Goal: Information Seeking & Learning: Learn about a topic

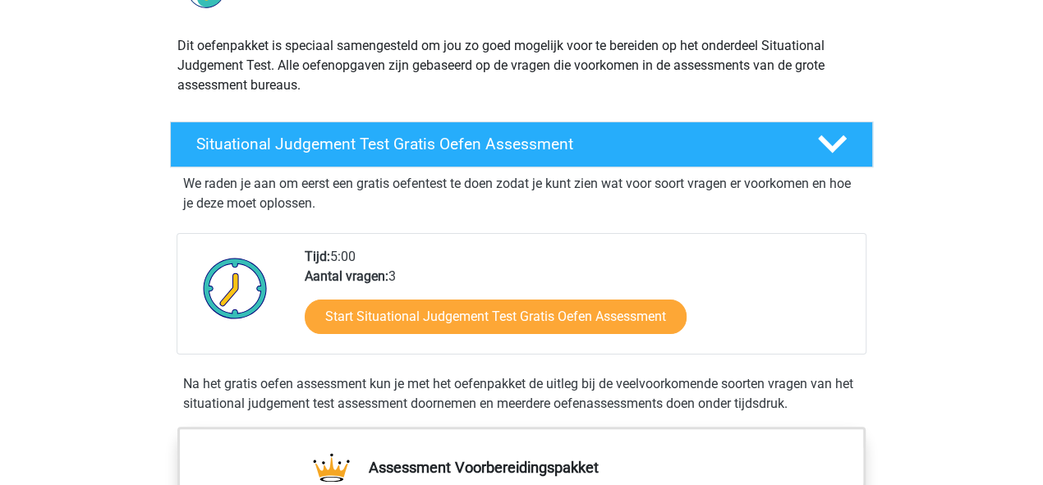
scroll to position [186, 0]
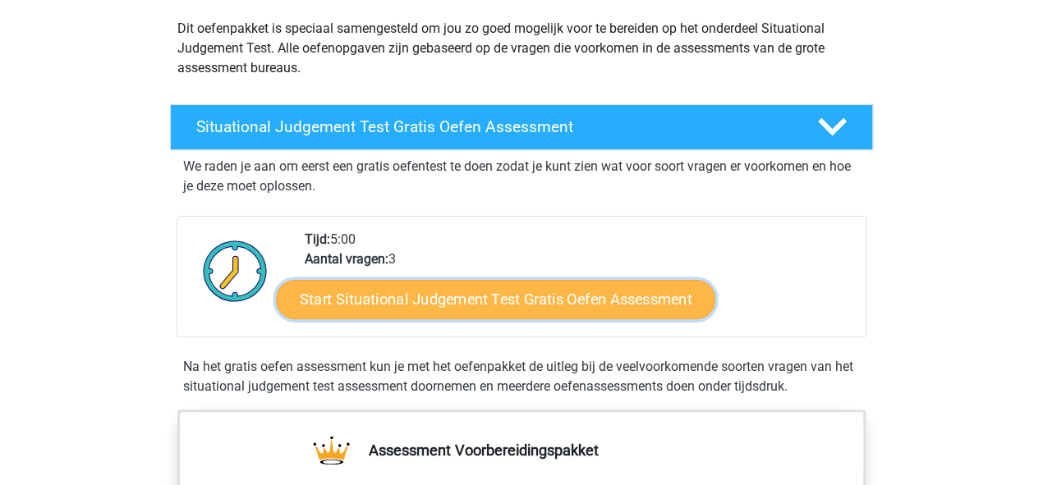
click at [478, 293] on link "Start Situational Judgement Test Gratis Oefen Assessment" at bounding box center [495, 299] width 439 height 39
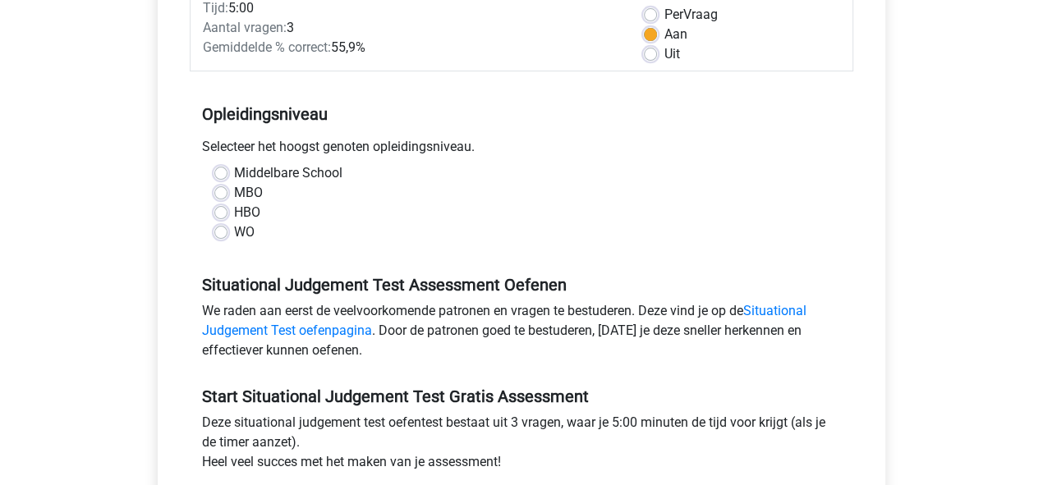
scroll to position [254, 0]
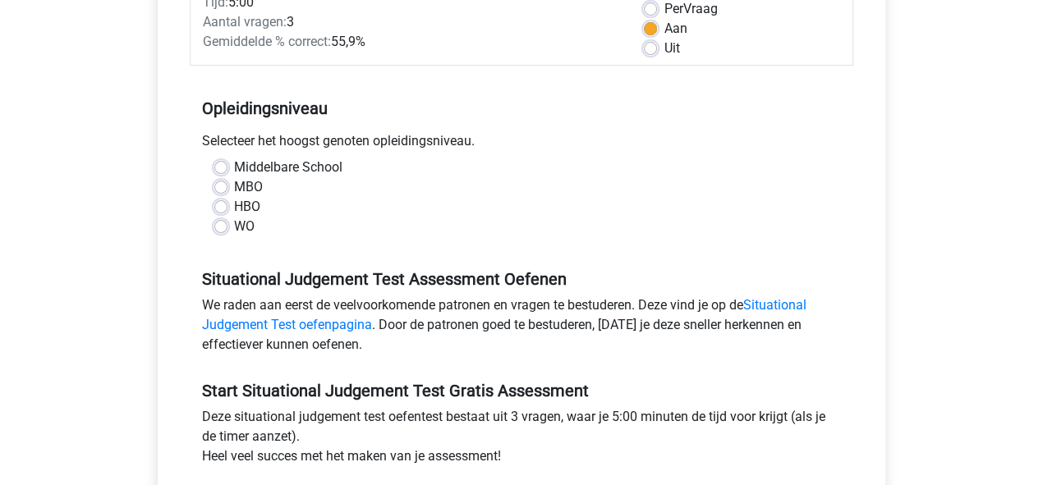
click at [234, 223] on label "WO" at bounding box center [244, 227] width 21 height 20
click at [218, 223] on input "WO" at bounding box center [220, 225] width 13 height 16
radio input "true"
click at [234, 167] on label "Middelbare School" at bounding box center [288, 168] width 108 height 20
click at [221, 167] on input "Middelbare School" at bounding box center [220, 166] width 13 height 16
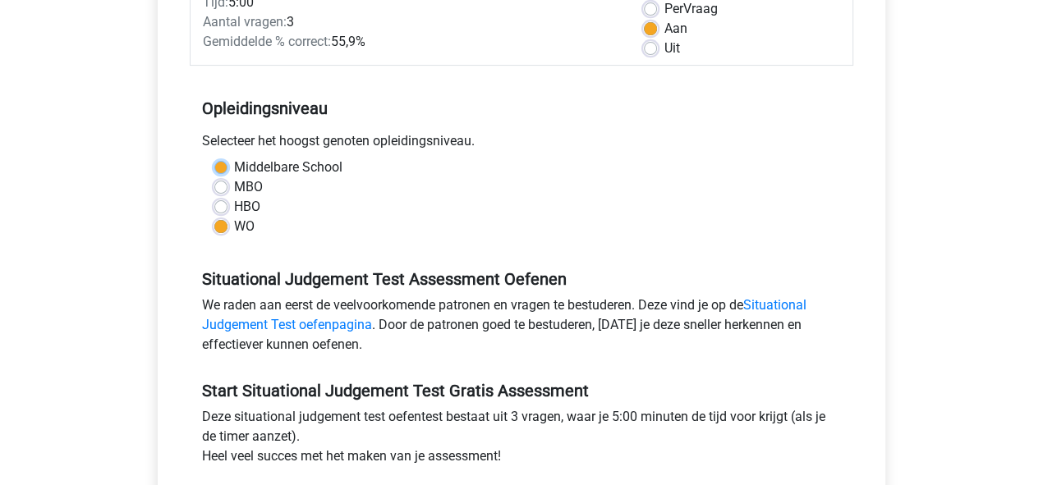
radio input "true"
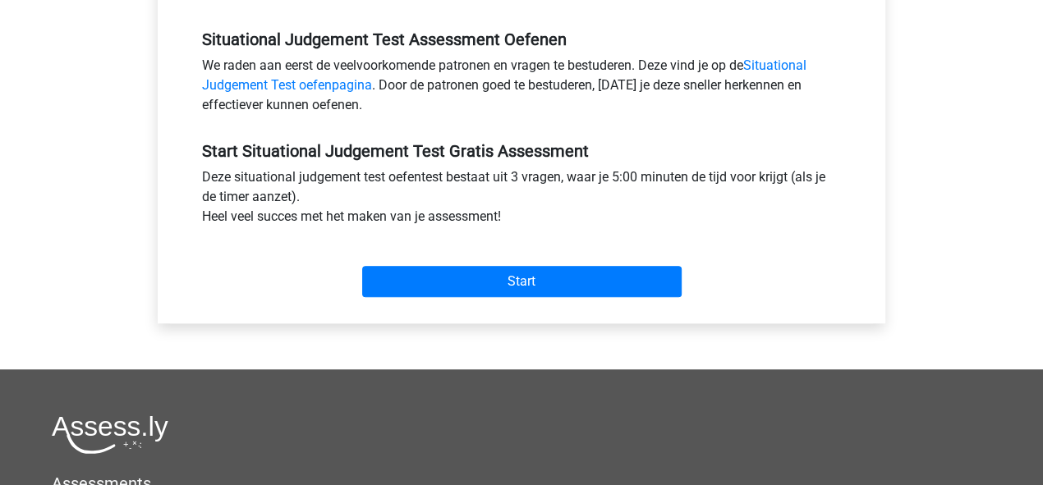
scroll to position [496, 0]
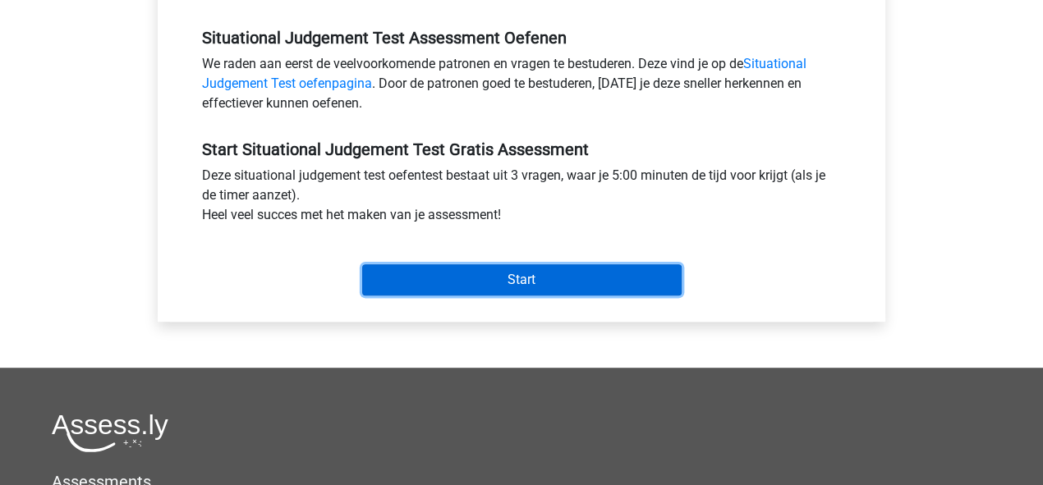
click at [510, 287] on input "Start" at bounding box center [521, 279] width 319 height 31
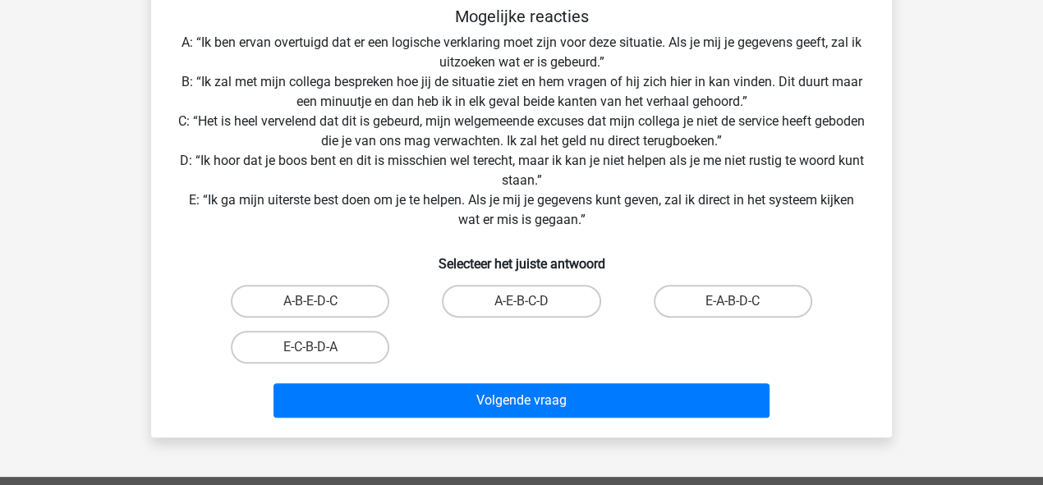
scroll to position [297, 0]
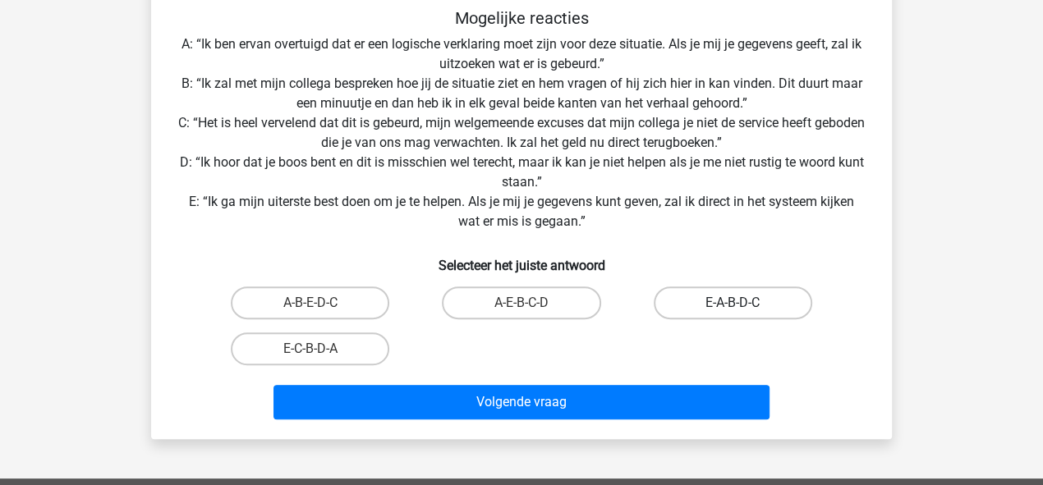
click at [745, 305] on label "E-A-B-D-C" at bounding box center [732, 302] width 158 height 33
click at [743, 305] on input "E-A-B-D-C" at bounding box center [737, 308] width 11 height 11
radio input "true"
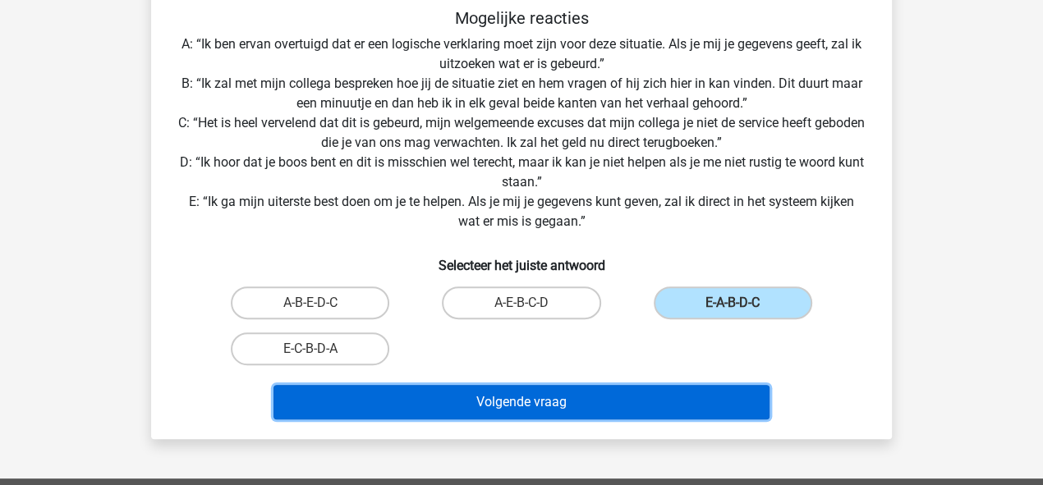
click at [638, 399] on button "Volgende vraag" at bounding box center [521, 402] width 497 height 34
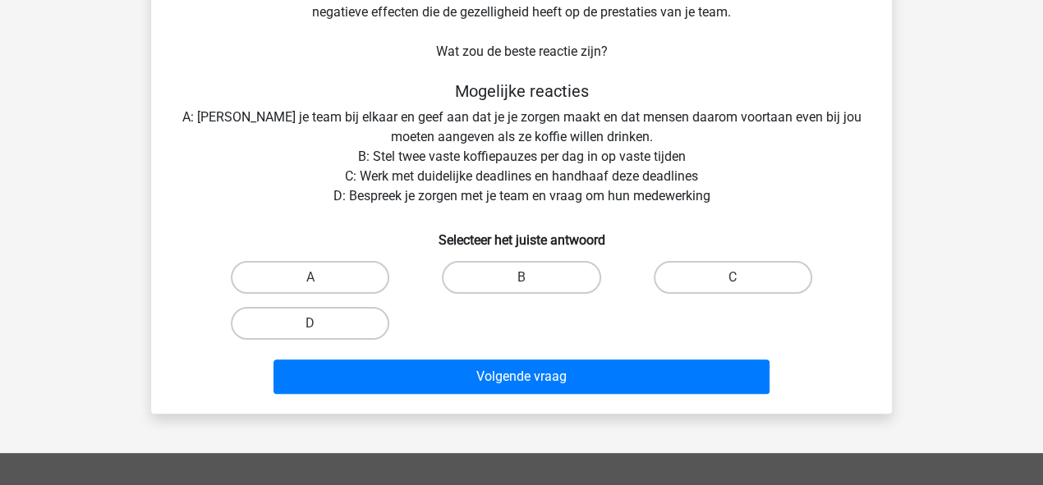
scroll to position [192, 0]
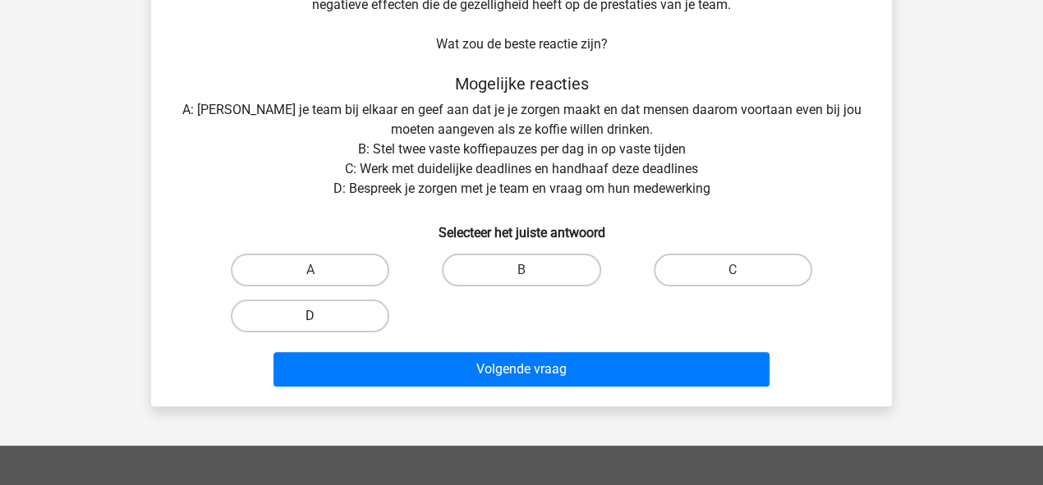
click at [360, 314] on label "D" at bounding box center [310, 316] width 158 height 33
click at [321, 316] on input "D" at bounding box center [315, 321] width 11 height 11
radio input "true"
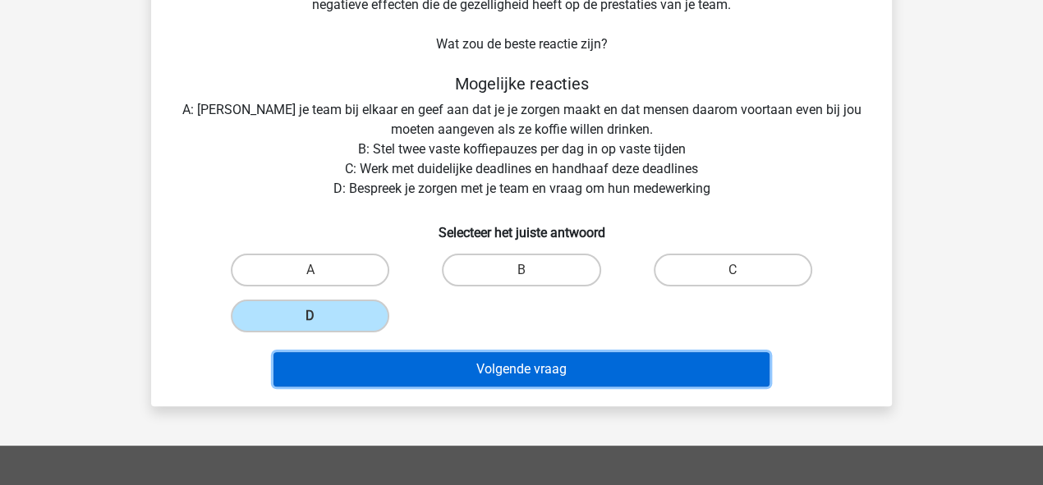
click at [502, 371] on button "Volgende vraag" at bounding box center [521, 369] width 497 height 34
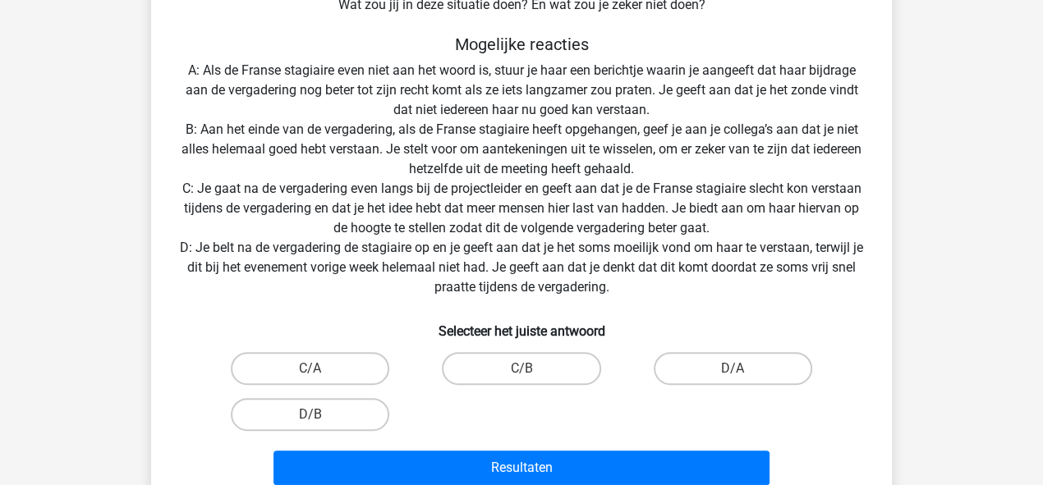
scroll to position [314, 0]
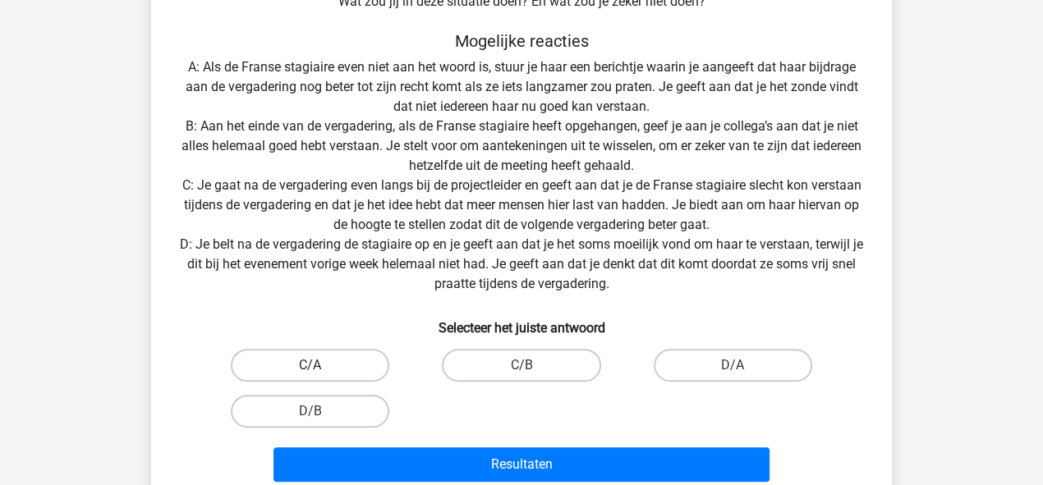
click at [366, 361] on label "C/A" at bounding box center [310, 365] width 158 height 33
click at [321, 365] on input "C/A" at bounding box center [315, 370] width 11 height 11
radio input "true"
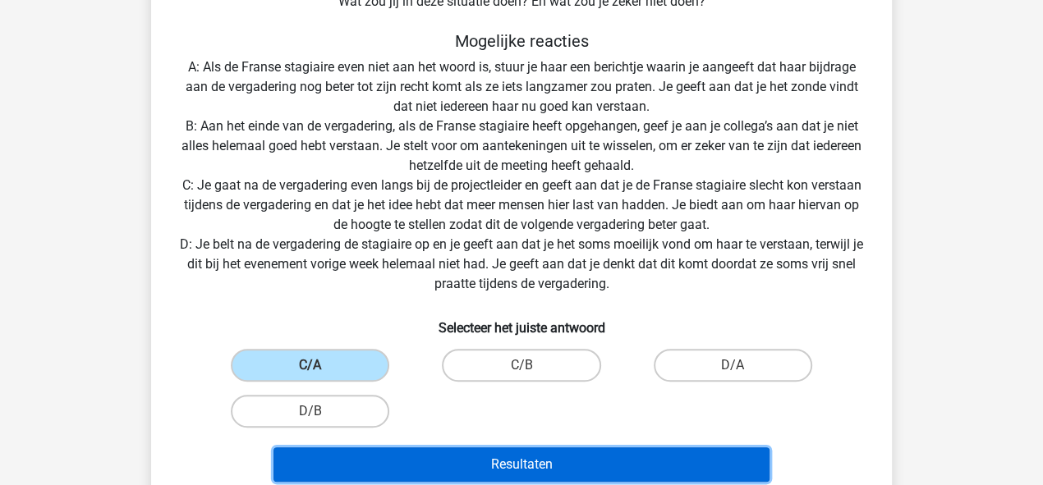
click at [541, 462] on button "Resultaten" at bounding box center [521, 464] width 497 height 34
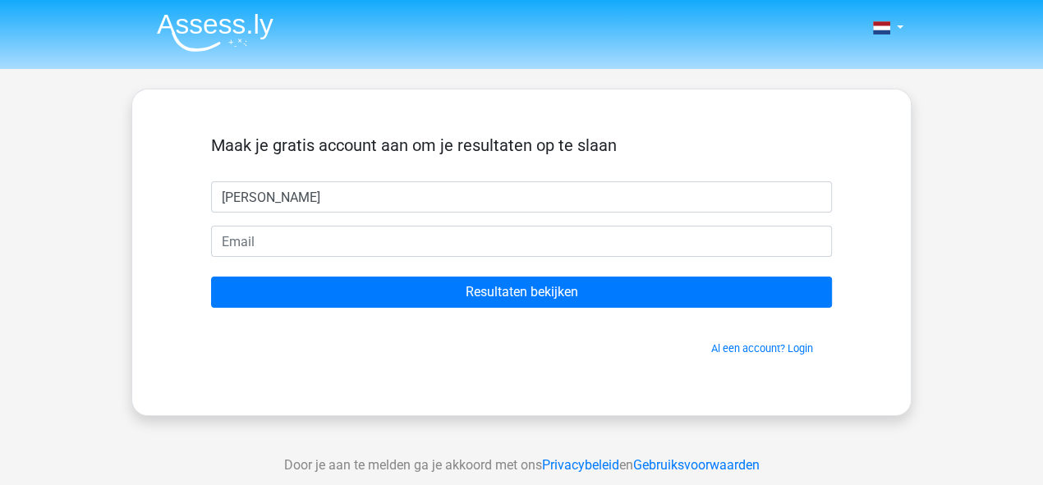
type input "Herman"
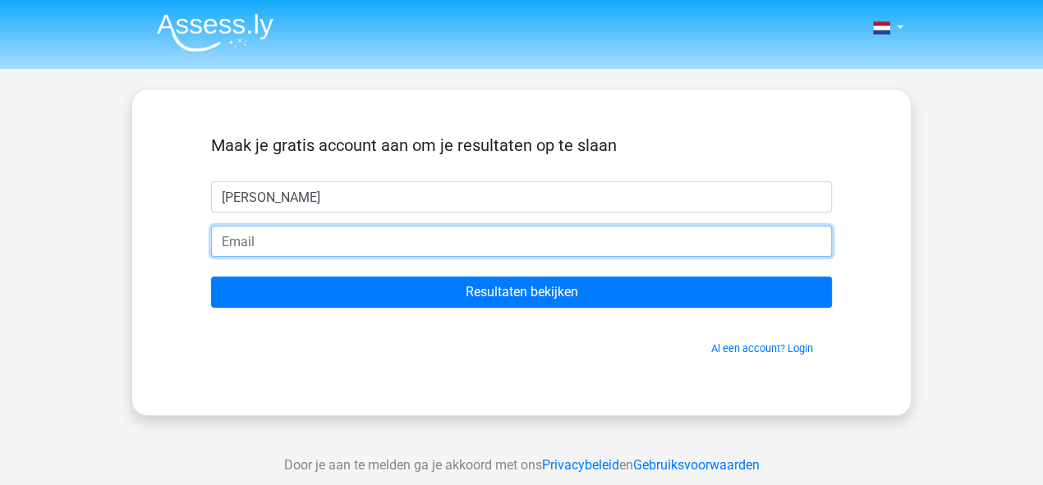
click at [560, 227] on input "email" at bounding box center [521, 241] width 621 height 31
type input "fiep12@hotmail.com"
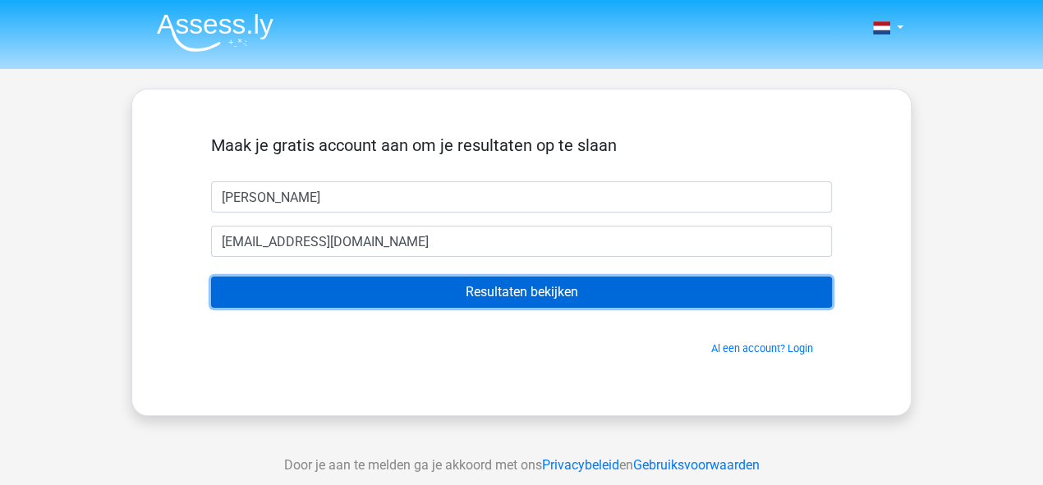
click at [477, 288] on input "Resultaten bekijken" at bounding box center [521, 292] width 621 height 31
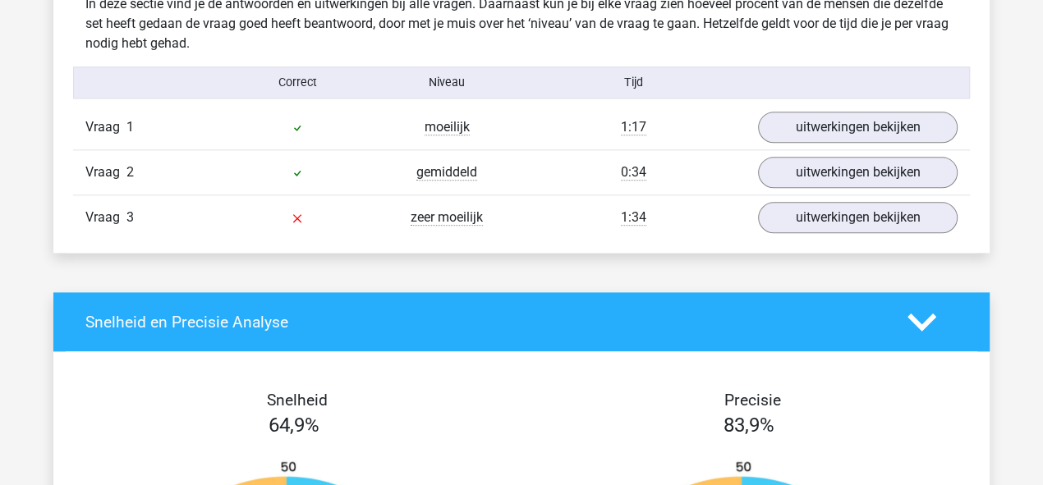
scroll to position [1313, 0]
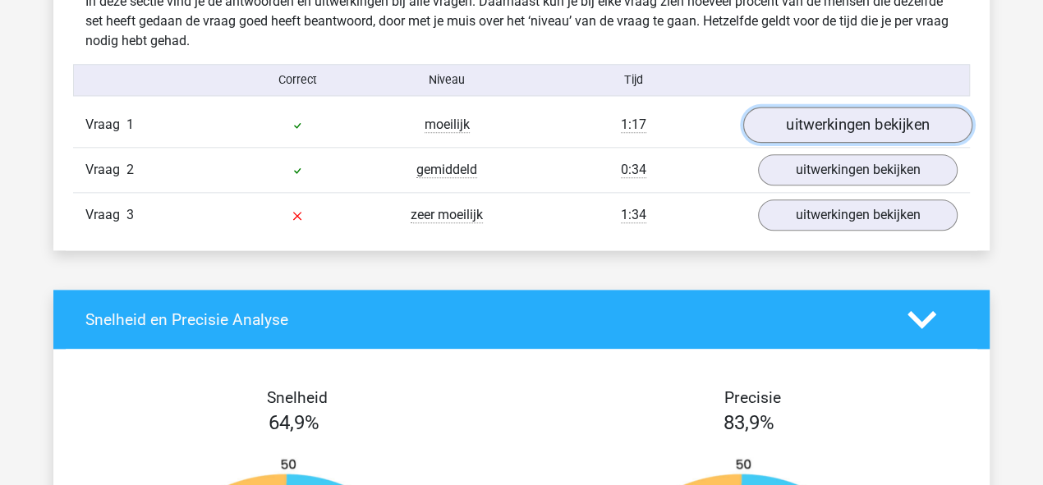
click at [862, 120] on link "uitwerkingen bekijken" at bounding box center [857, 126] width 229 height 36
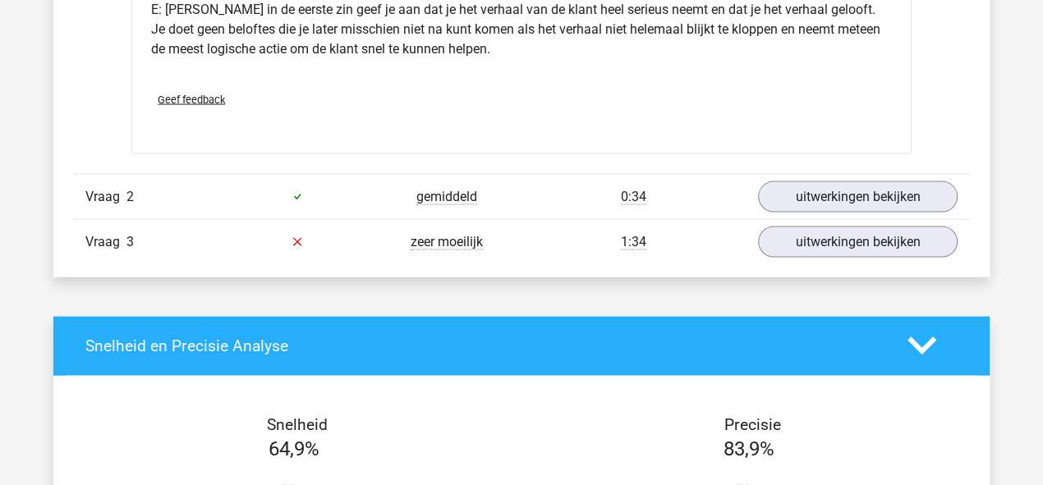
scroll to position [2314, 0]
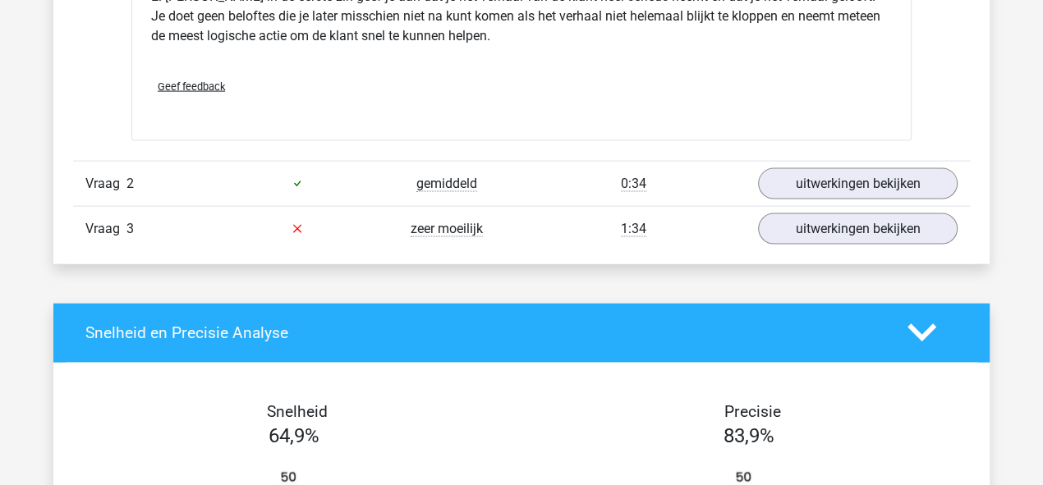
click at [845, 171] on link "uitwerkingen bekijken" at bounding box center [857, 184] width 229 height 36
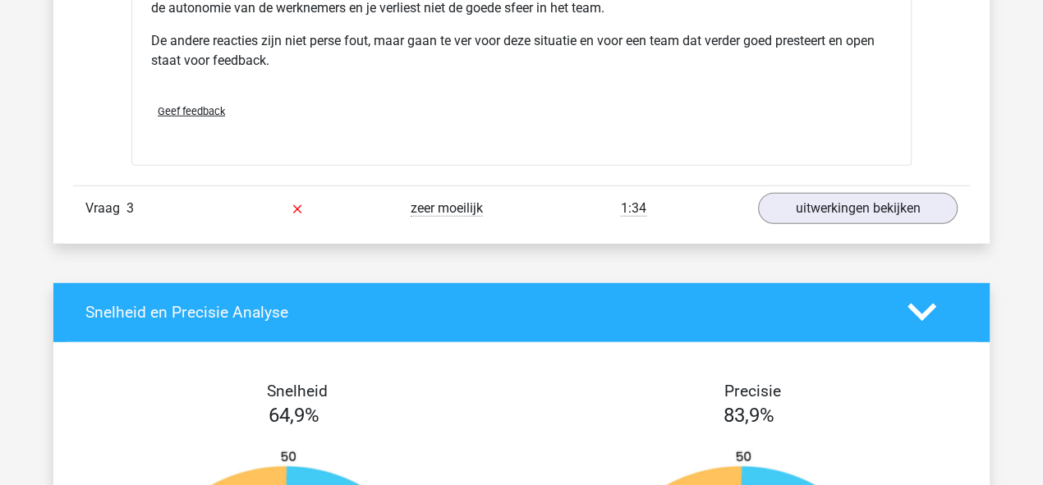
scroll to position [3030, 0]
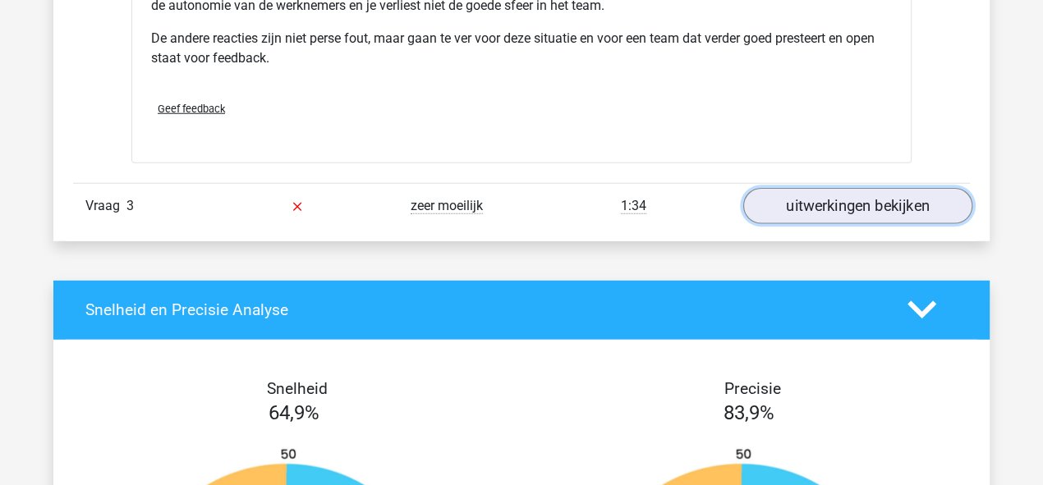
click at [881, 204] on link "uitwerkingen bekijken" at bounding box center [857, 206] width 229 height 36
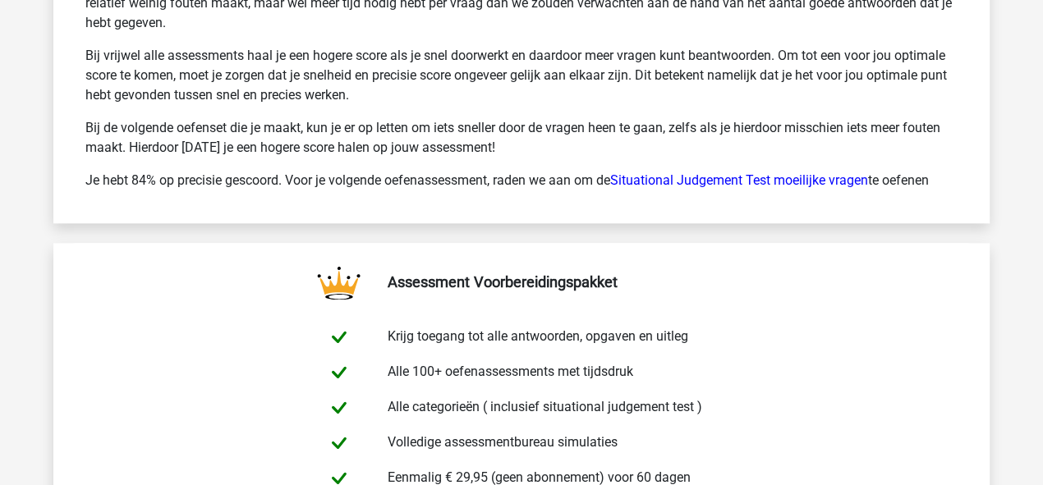
scroll to position [5270, 0]
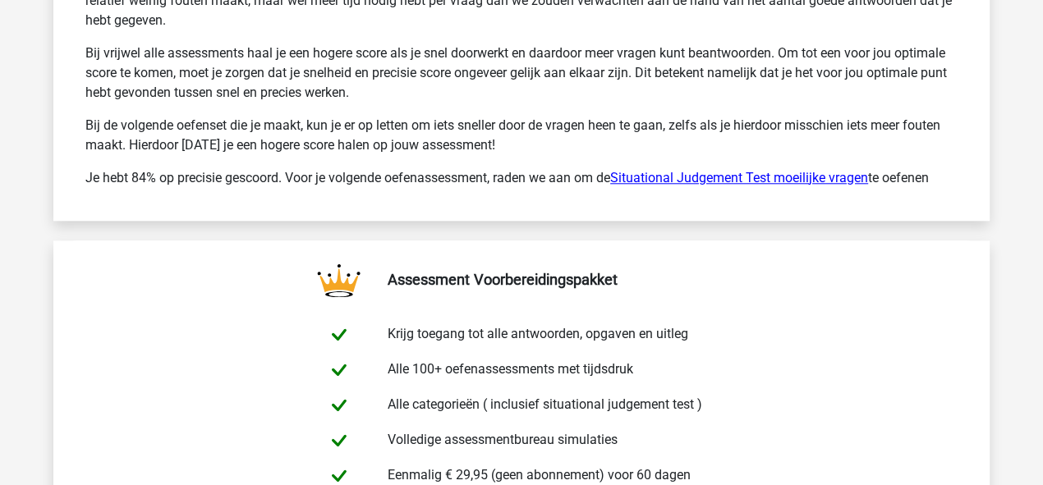
click at [807, 170] on link "Situational Judgement Test moeilijke vragen" at bounding box center [739, 178] width 258 height 16
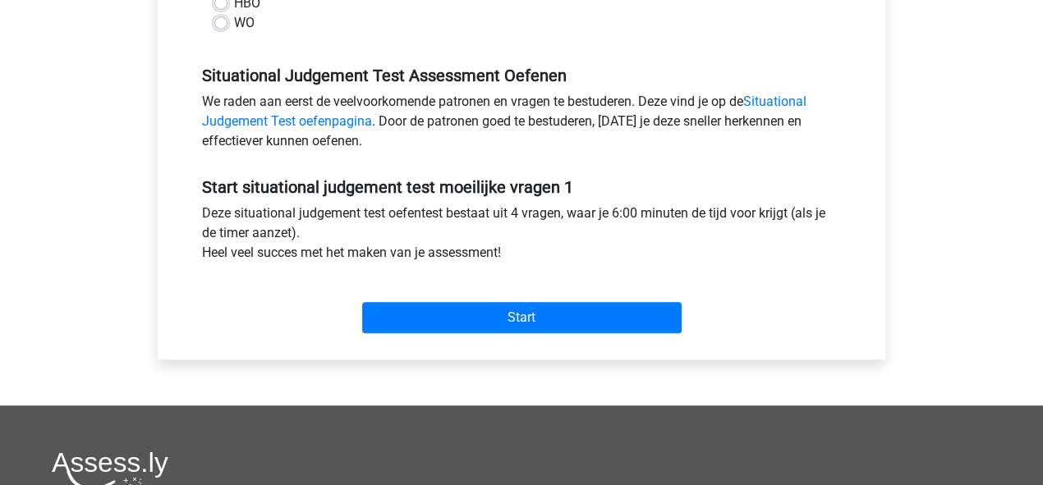
scroll to position [457, 0]
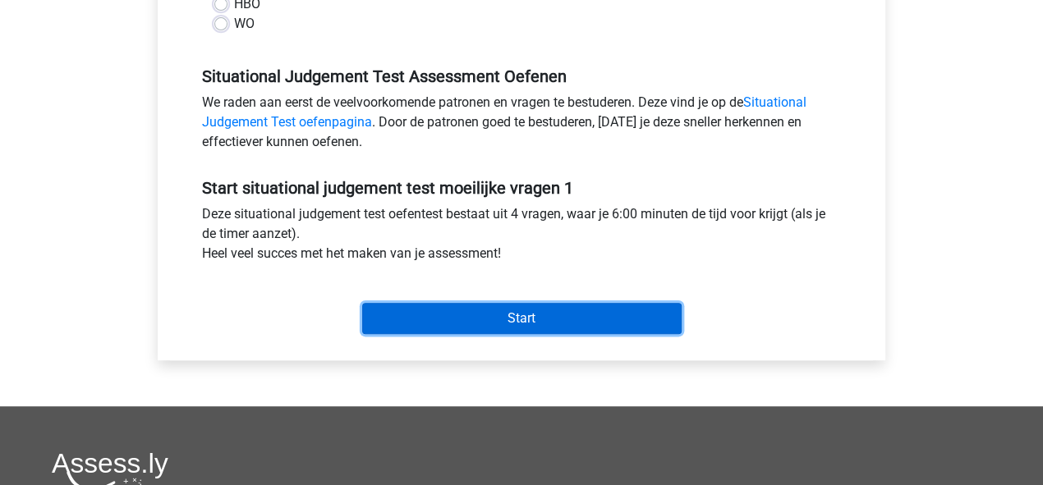
click at [602, 317] on input "Start" at bounding box center [521, 318] width 319 height 31
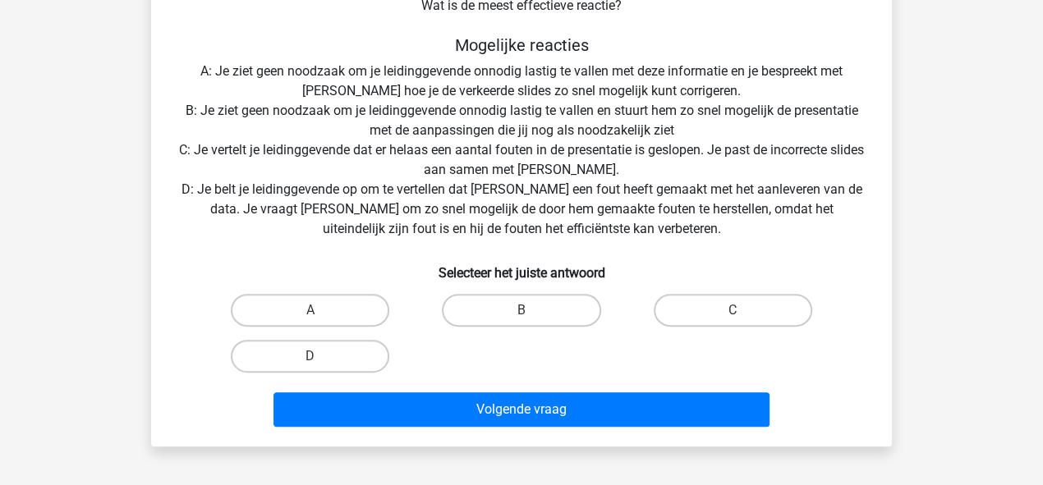
scroll to position [267, 0]
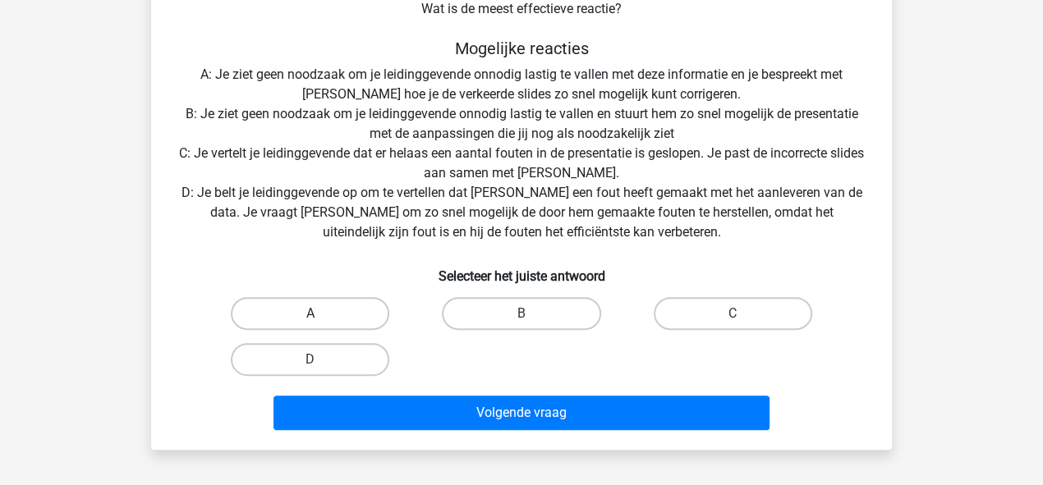
click at [323, 317] on label "A" at bounding box center [310, 313] width 158 height 33
click at [321, 317] on input "A" at bounding box center [315, 319] width 11 height 11
radio input "true"
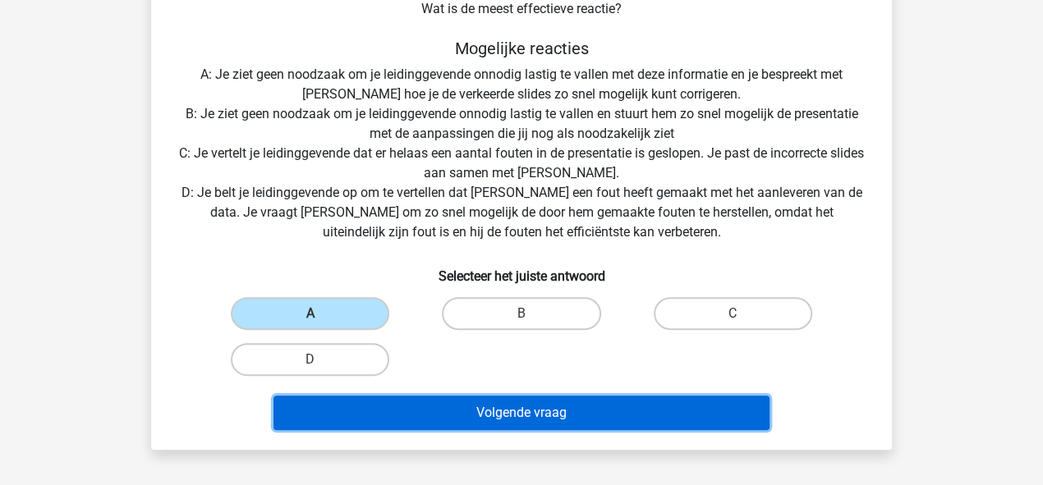
click at [484, 420] on button "Volgende vraag" at bounding box center [521, 413] width 497 height 34
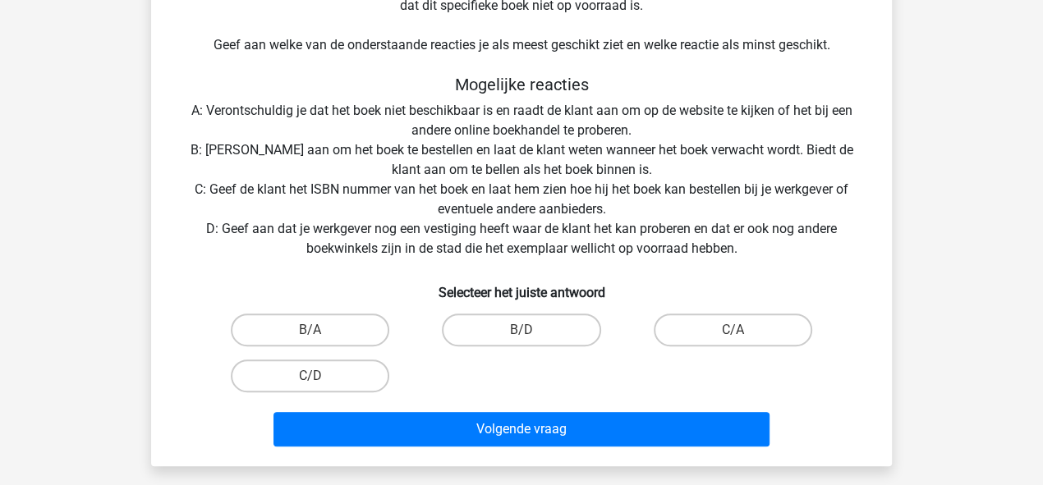
scroll to position [395, 0]
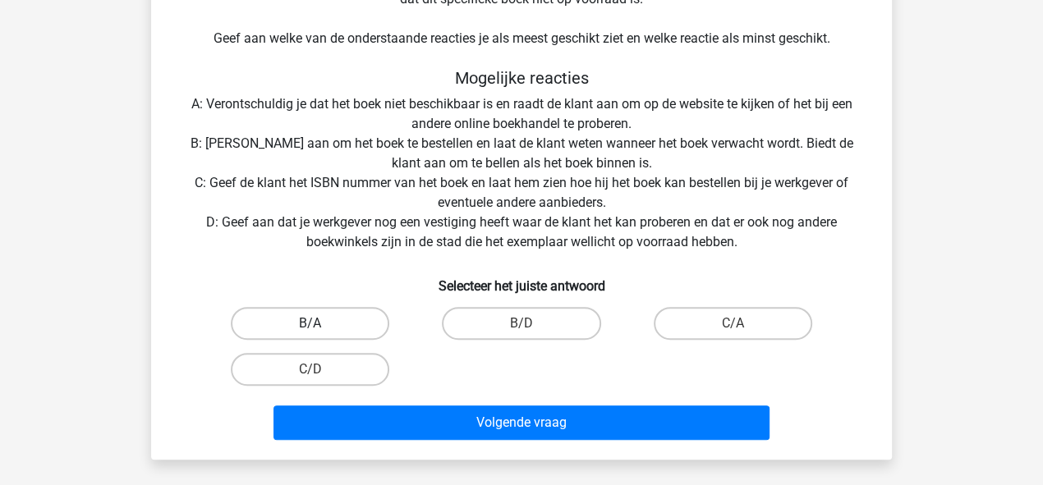
click at [337, 320] on label "B/A" at bounding box center [310, 323] width 158 height 33
click at [321, 323] on input "B/A" at bounding box center [315, 328] width 11 height 11
radio input "true"
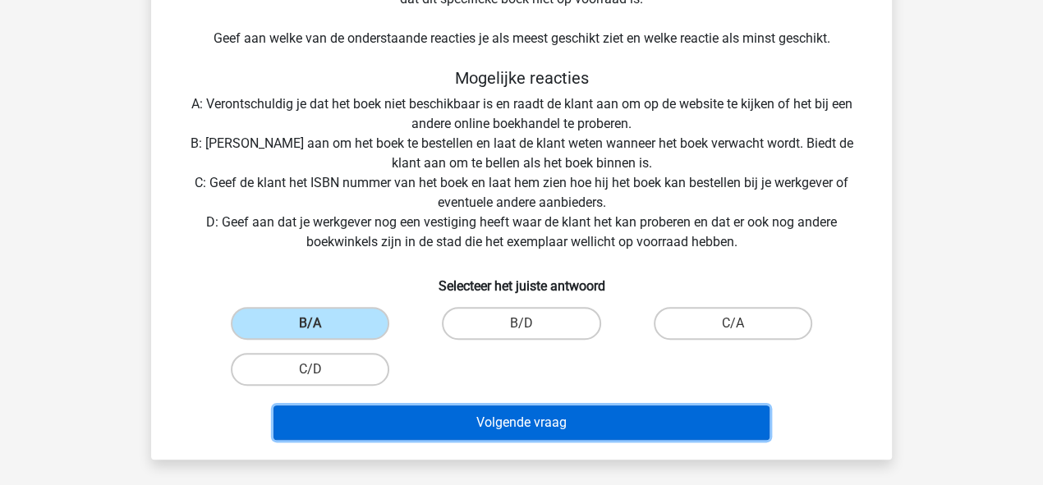
click at [580, 424] on button "Volgende vraag" at bounding box center [521, 423] width 497 height 34
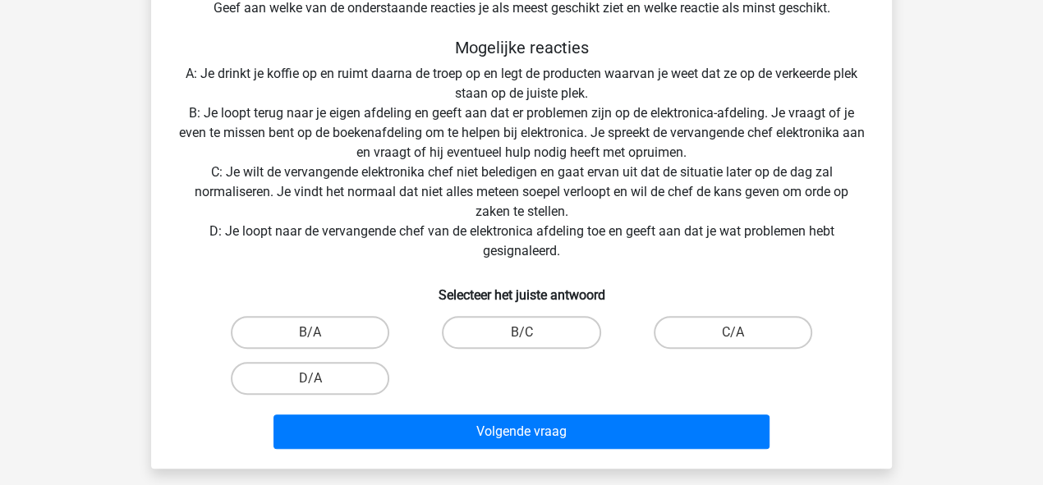
scroll to position [447, 0]
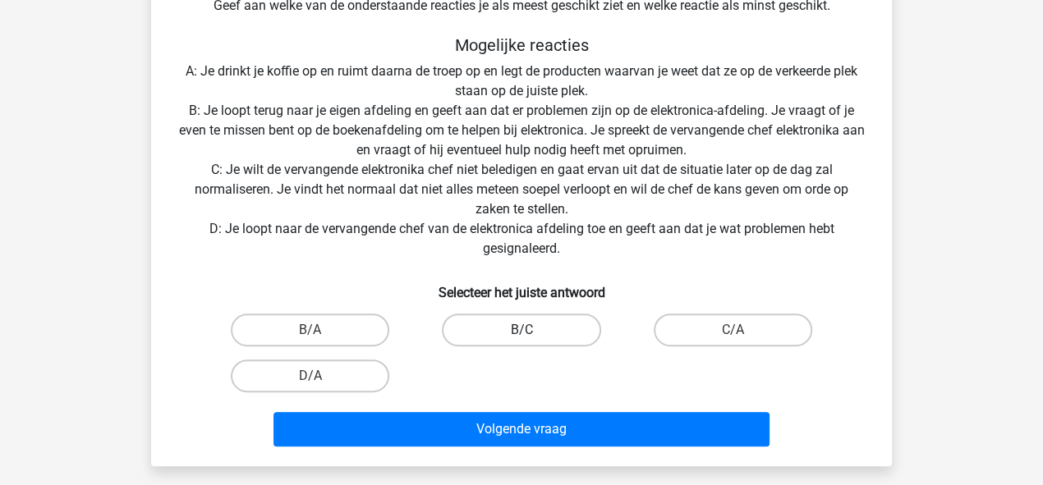
click at [478, 324] on label "B/C" at bounding box center [521, 330] width 158 height 33
click at [521, 330] on input "B/C" at bounding box center [526, 335] width 11 height 11
radio input "true"
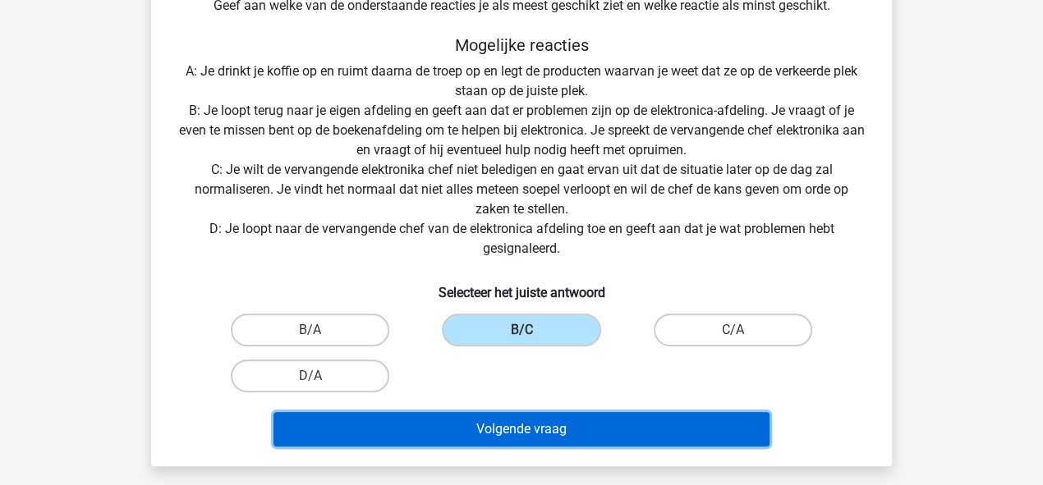
click at [513, 420] on button "Volgende vraag" at bounding box center [521, 429] width 497 height 34
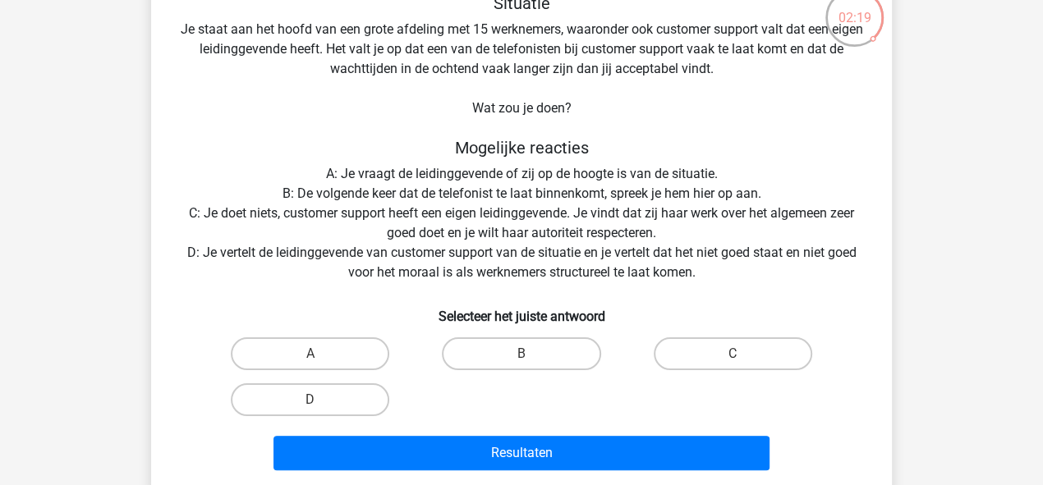
scroll to position [106, 0]
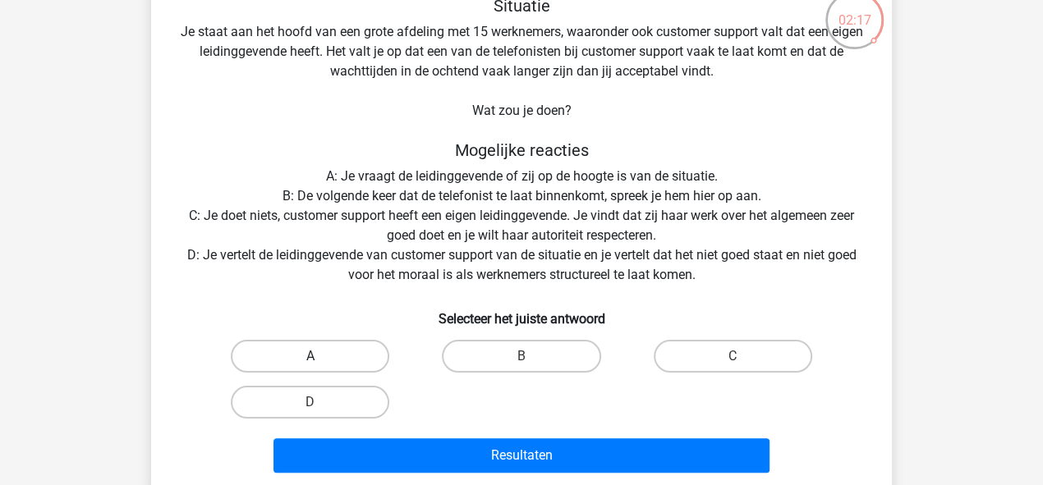
click at [341, 346] on label "A" at bounding box center [310, 356] width 158 height 33
click at [321, 356] on input "A" at bounding box center [315, 361] width 11 height 11
radio input "true"
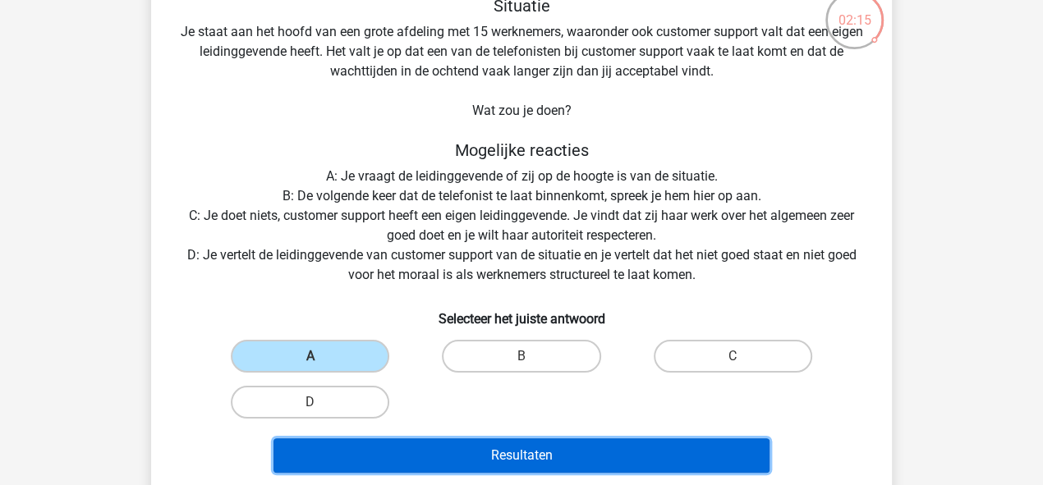
click at [529, 445] on button "Resultaten" at bounding box center [521, 455] width 497 height 34
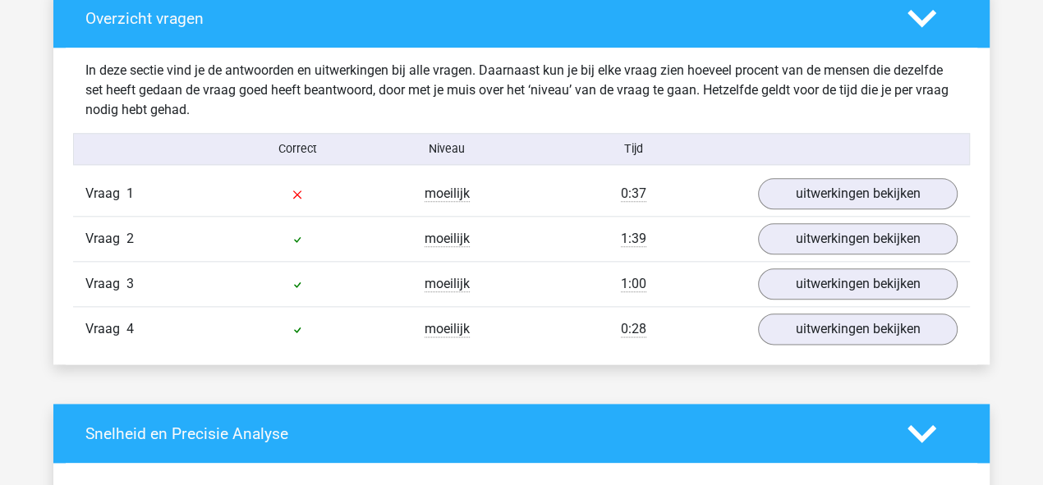
scroll to position [1244, 0]
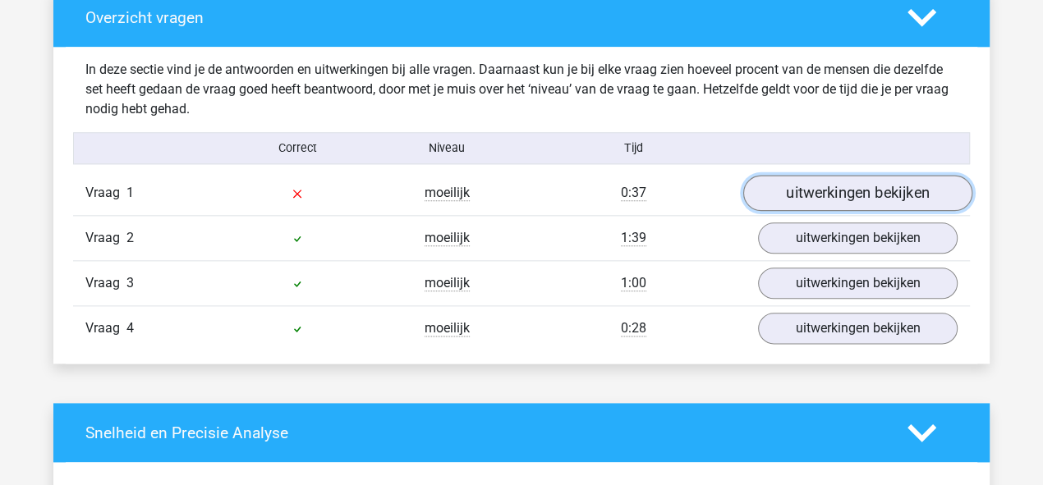
click at [848, 195] on link "uitwerkingen bekijken" at bounding box center [857, 194] width 229 height 36
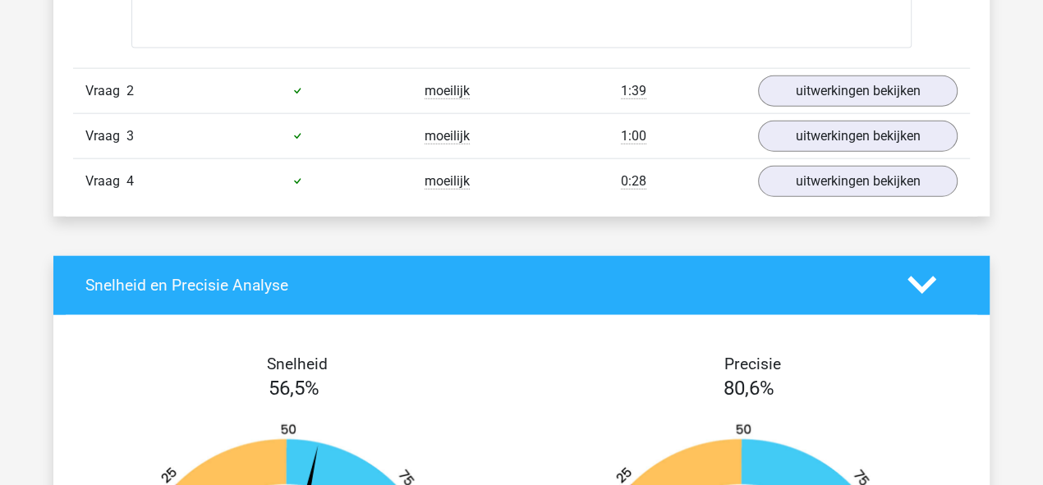
scroll to position [2569, 0]
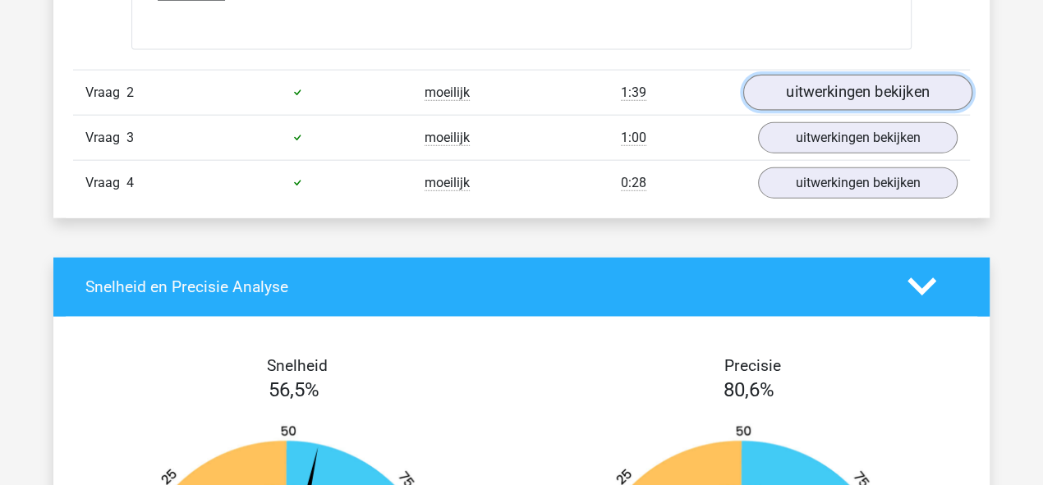
click at [869, 98] on link "uitwerkingen bekijken" at bounding box center [857, 93] width 229 height 36
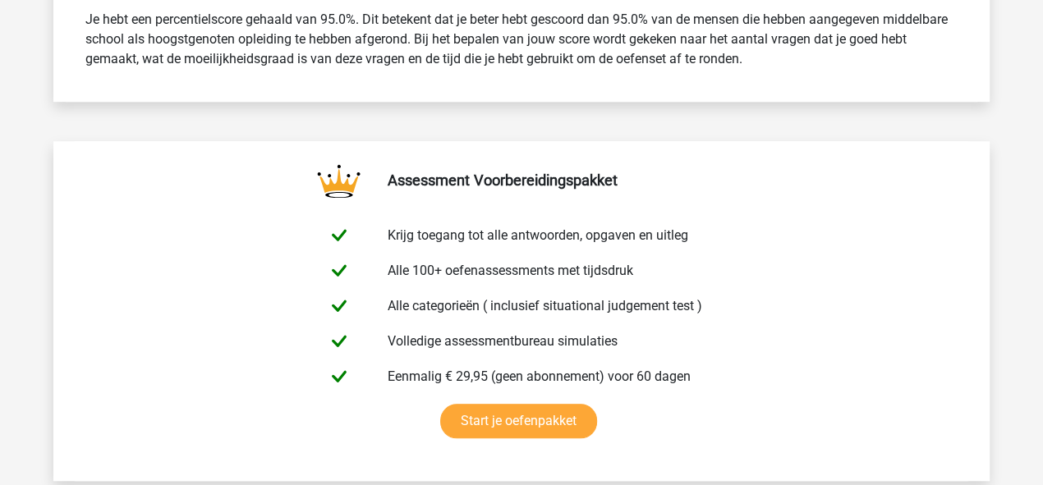
scroll to position [0, 0]
